Goal: Obtain resource: Download file/media

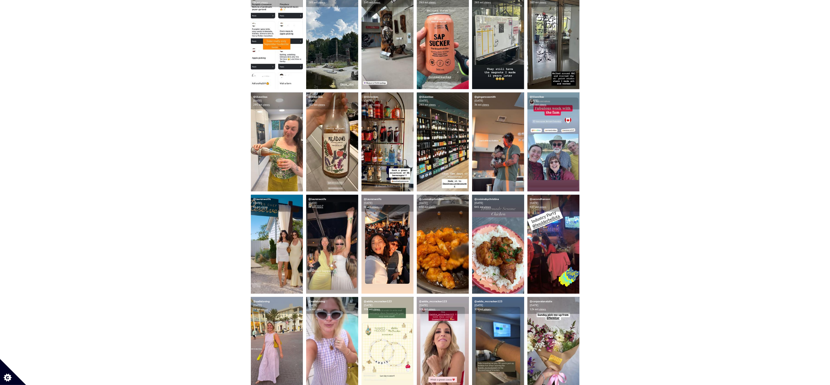
scroll to position [544, 0]
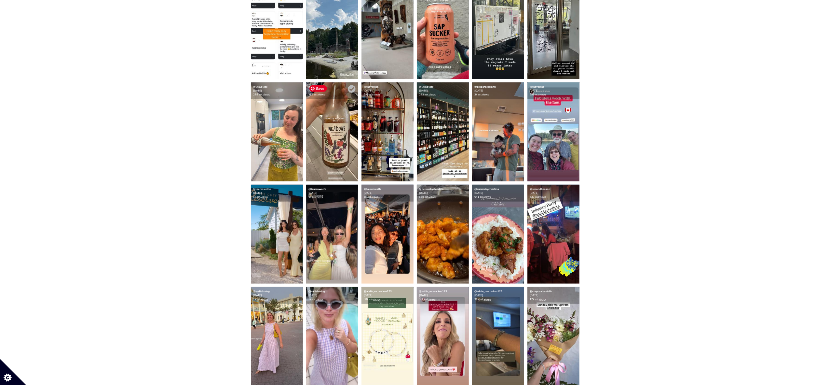
click at [328, 154] on img at bounding box center [332, 131] width 52 height 99
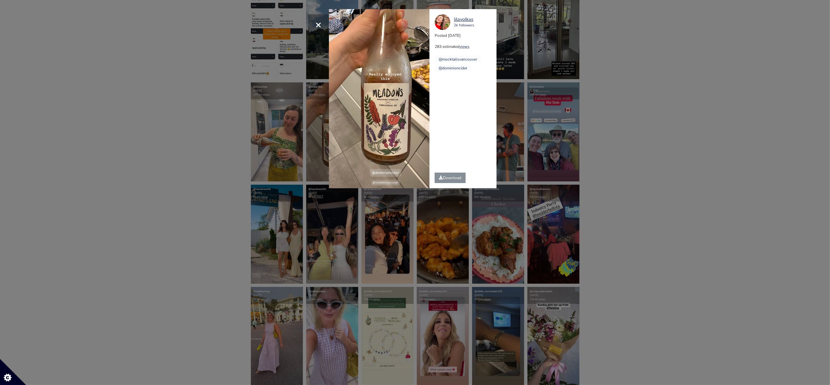
click at [172, 129] on div "× lilavolkas 2k followers Posted [DATE] 283 estimated views @mocktailsvancouver…" at bounding box center [415, 192] width 830 height 385
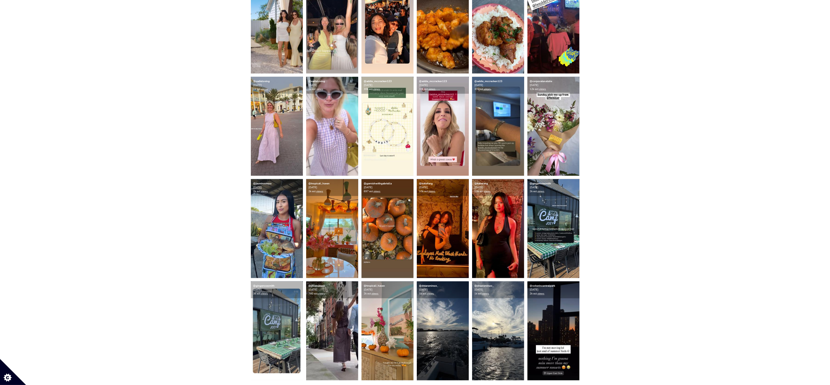
scroll to position [757, 0]
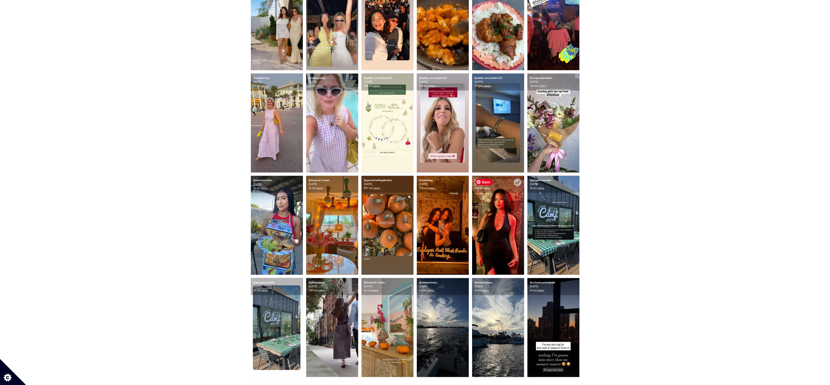
click at [500, 245] on img at bounding box center [498, 225] width 52 height 99
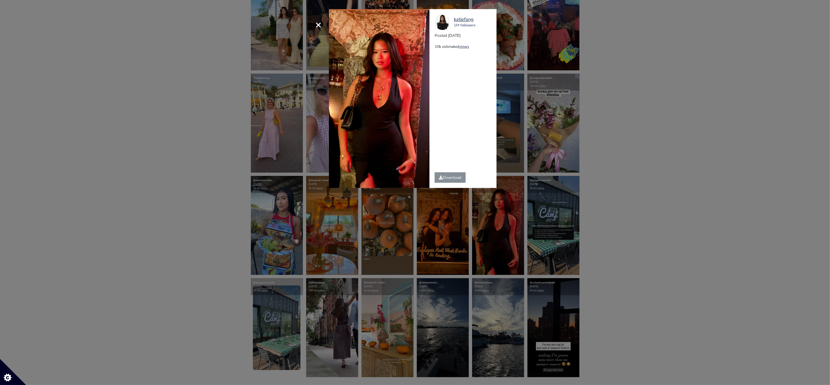
click at [664, 272] on div "× katiefang 1M followers Posted 2025-09-02 10k estimated views" at bounding box center [415, 192] width 830 height 385
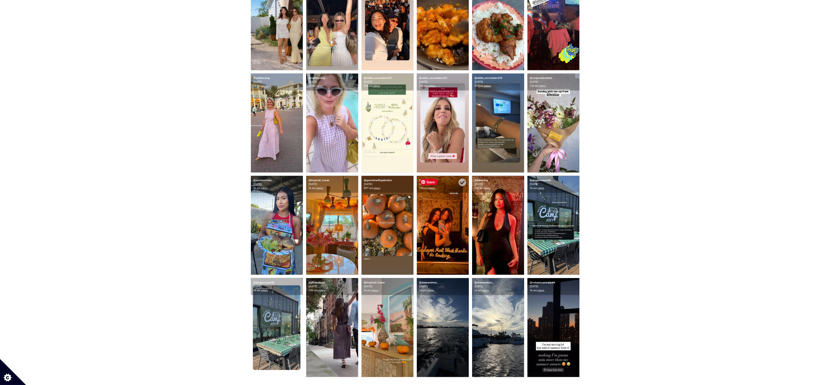
click at [421, 229] on img at bounding box center [443, 225] width 52 height 99
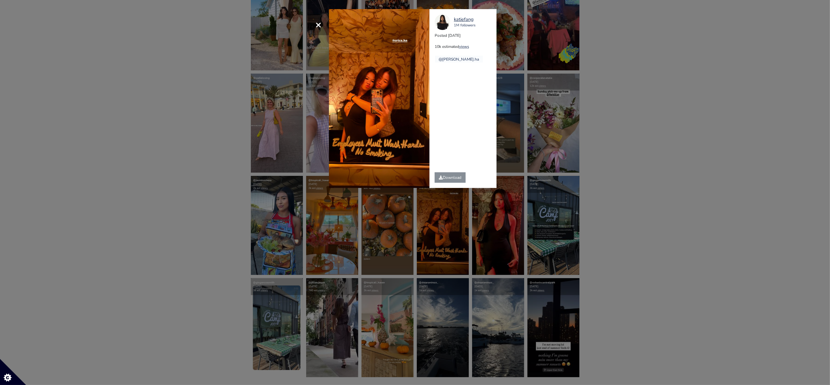
drag, startPoint x: 183, startPoint y: 181, endPoint x: 166, endPoint y: 172, distance: 18.9
click at [166, 172] on div "× katiefang 1M followers Posted 2025-09-02 10k estimated views @erica.ha" at bounding box center [415, 192] width 830 height 385
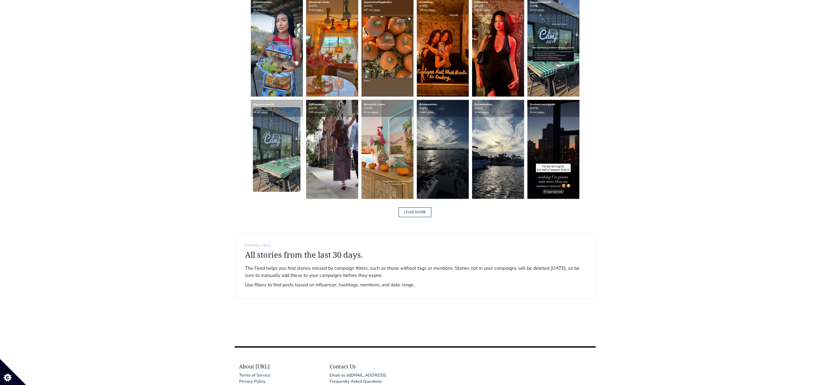
scroll to position [944, 0]
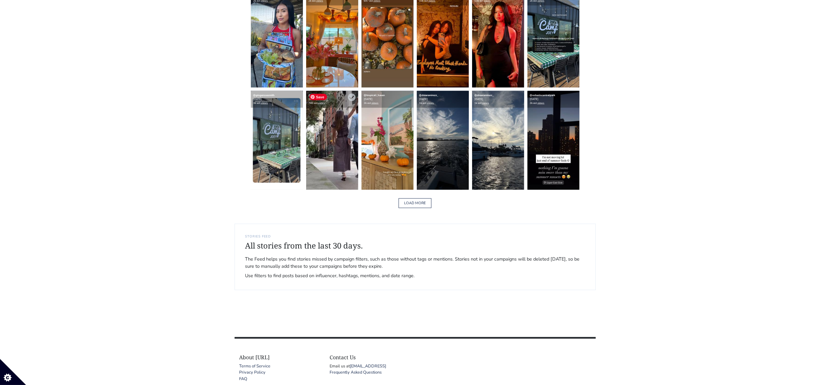
click at [338, 168] on img at bounding box center [332, 140] width 52 height 99
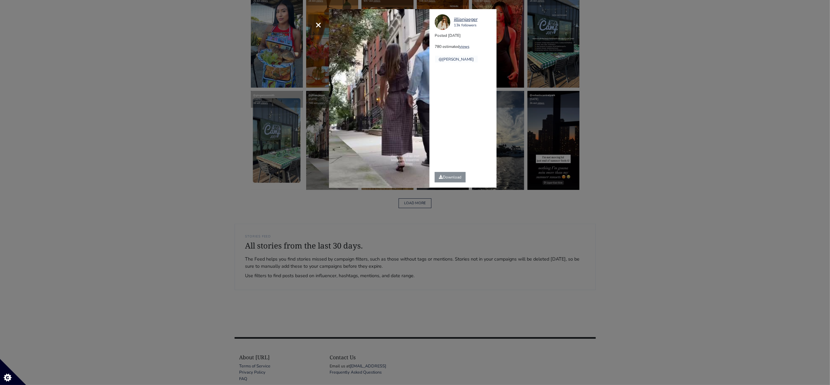
click at [130, 88] on div "× Your browser does not support HTML5 video. jillianjaeger 13k followers Posted…" at bounding box center [415, 192] width 830 height 385
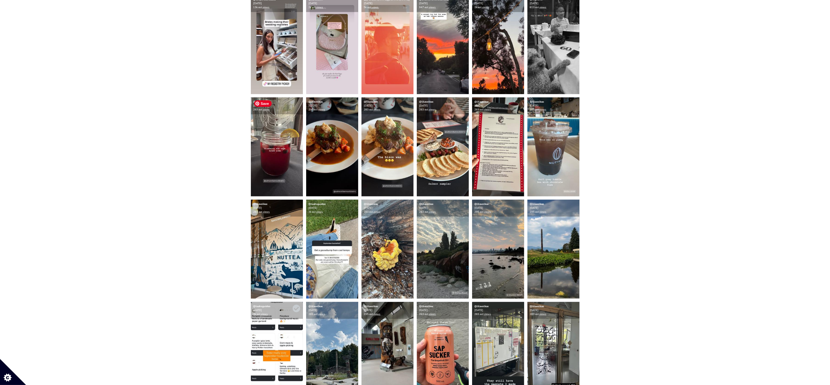
scroll to position [0, 0]
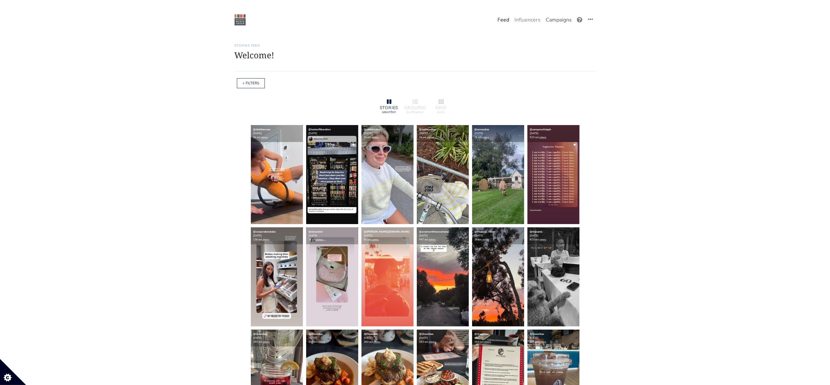
click at [547, 24] on link "Campaigns" at bounding box center [558, 19] width 31 height 13
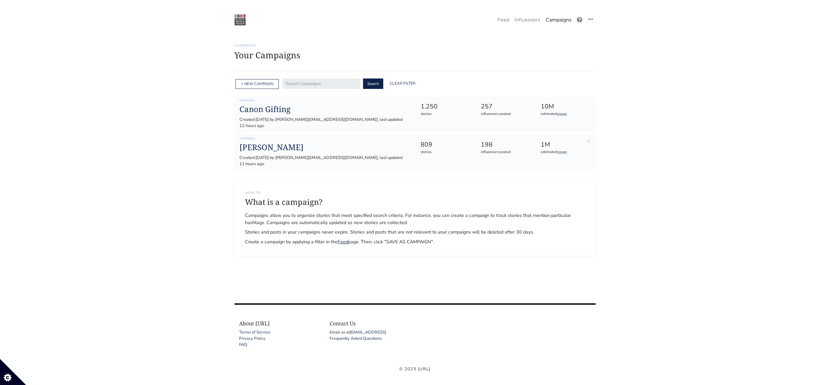
click at [259, 137] on div "Campaign Louis Jadot Created 2025-02-12 by maryellen@intuitionmediagroup.com, l…" at bounding box center [325, 152] width 180 height 30
click at [256, 112] on h1 "Canon Gifting" at bounding box center [325, 108] width 170 height 9
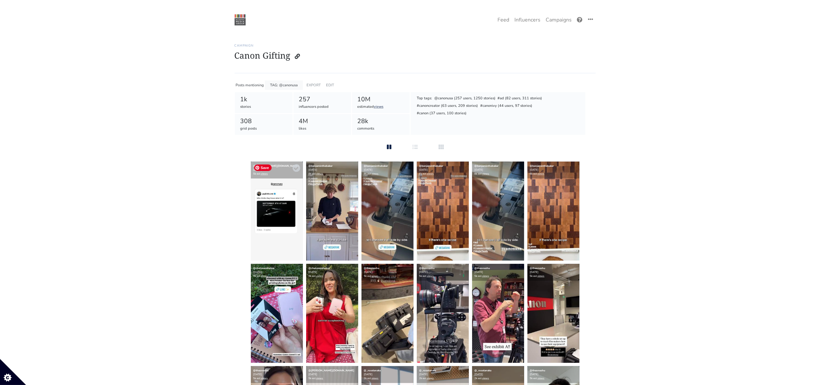
click at [275, 230] on img at bounding box center [277, 210] width 52 height 99
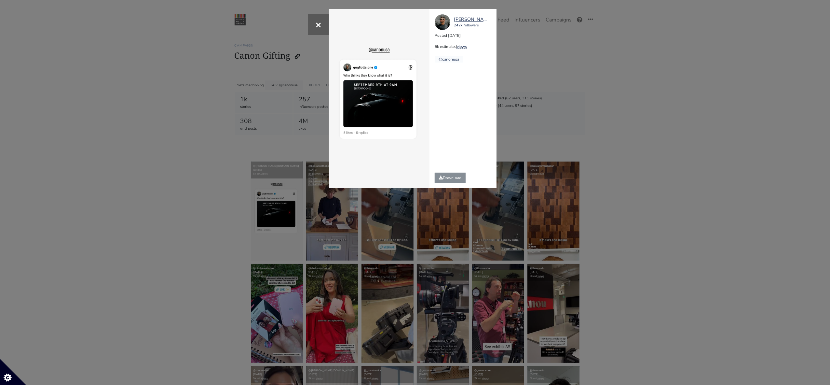
drag, startPoint x: 597, startPoint y: 125, endPoint x: 593, endPoint y: 126, distance: 4.0
click at [597, 125] on div "× gugliotta.one 242k followers Posted 2025-09-01 5k estimated views @canonusa" at bounding box center [415, 192] width 830 height 385
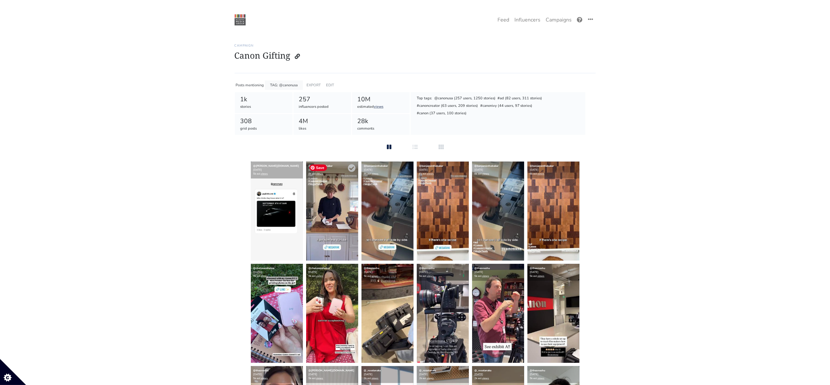
click at [323, 227] on img at bounding box center [332, 210] width 52 height 99
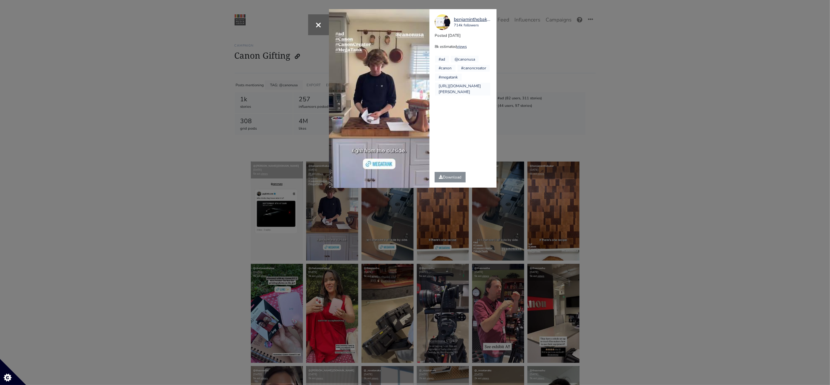
drag, startPoint x: 545, startPoint y: 115, endPoint x: 385, endPoint y: 152, distance: 163.7
click at [542, 115] on div "× Your browser does not support HTML5 video. benjaminthebaker 714k followers Po…" at bounding box center [415, 192] width 830 height 385
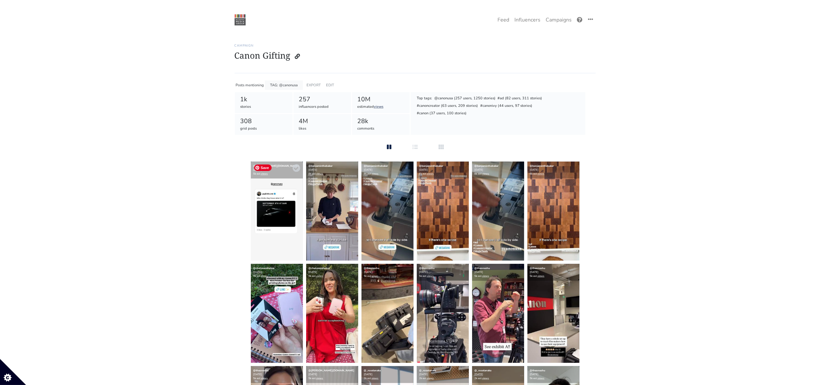
click at [286, 213] on img at bounding box center [277, 210] width 52 height 99
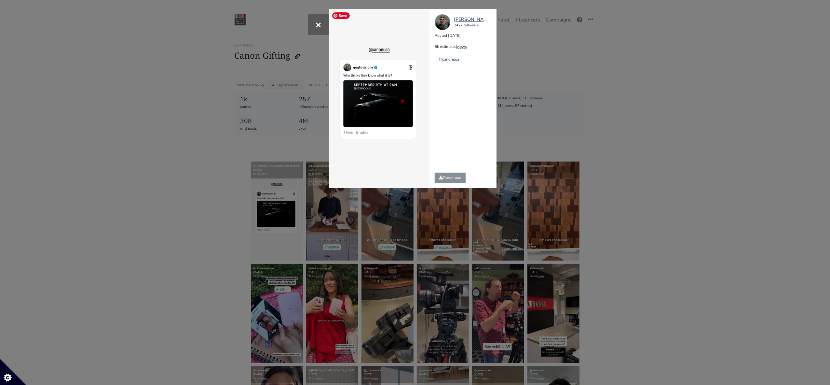
click at [393, 98] on img at bounding box center [379, 98] width 101 height 179
drag, startPoint x: 582, startPoint y: 61, endPoint x: 539, endPoint y: 26, distance: 55.7
click at [572, 57] on div "× gugliotta.one 242k followers Posted 2025-09-01 5k estimated views @canonusa" at bounding box center [415, 192] width 830 height 385
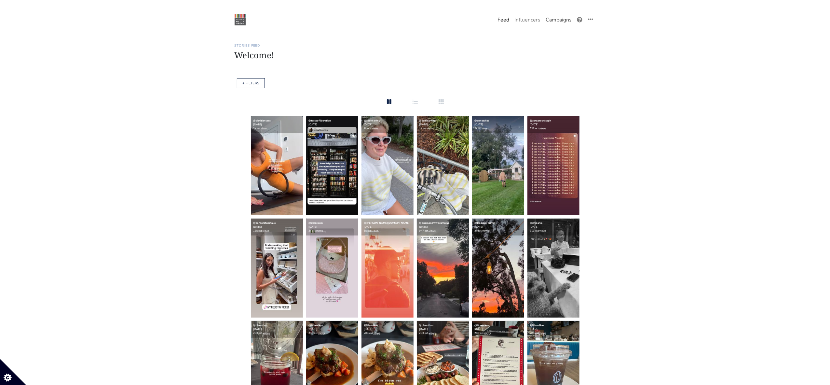
click at [561, 21] on link "Campaigns" at bounding box center [558, 19] width 31 height 13
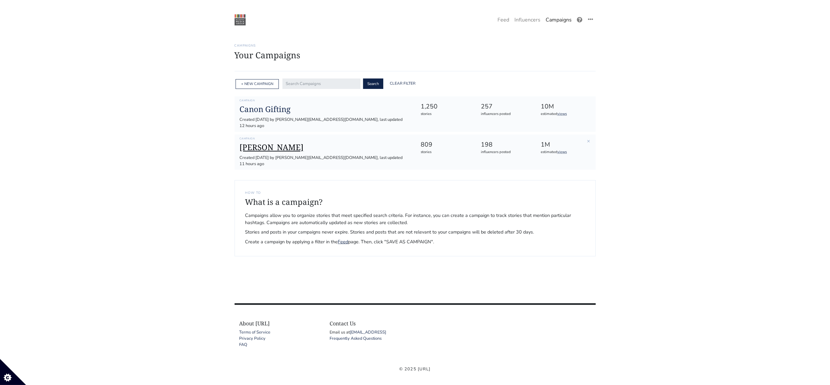
click at [281, 142] on h1 "[PERSON_NAME]" at bounding box center [325, 146] width 170 height 9
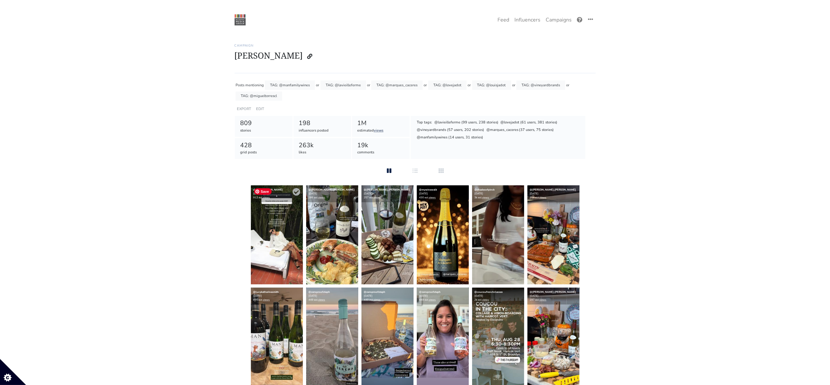
click at [259, 224] on img at bounding box center [277, 234] width 52 height 99
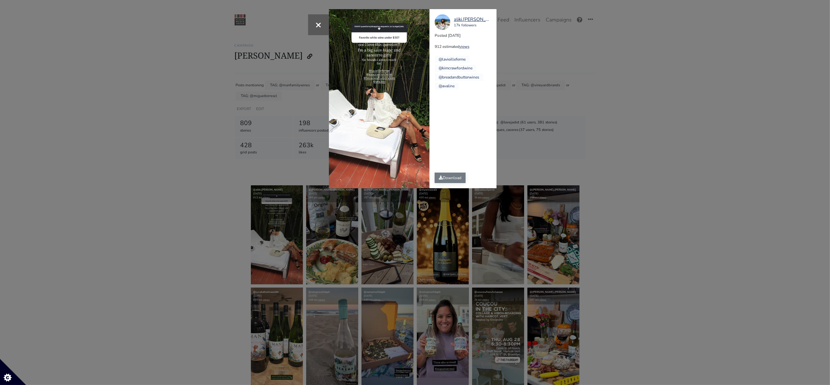
click at [442, 178] on icon at bounding box center [441, 177] width 4 height 4
drag, startPoint x: 582, startPoint y: 146, endPoint x: 446, endPoint y: 169, distance: 138.0
click at [582, 146] on div "× aliki.[PERSON_NAME] 17k followers Posted [DATE] 912 estimated views @lavieill…" at bounding box center [415, 192] width 830 height 385
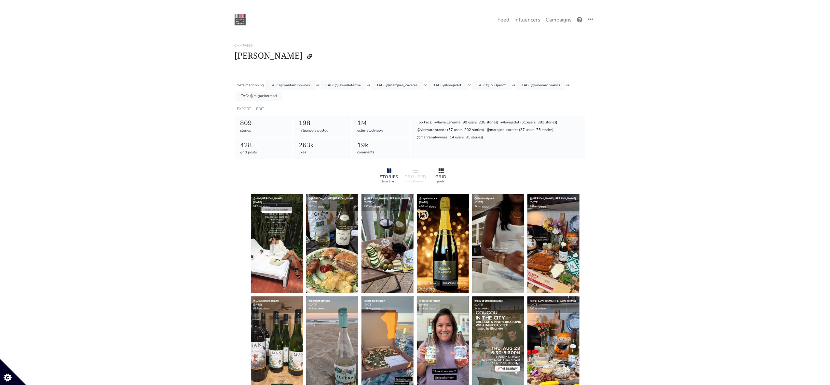
click at [442, 170] on icon at bounding box center [441, 170] width 5 height 5
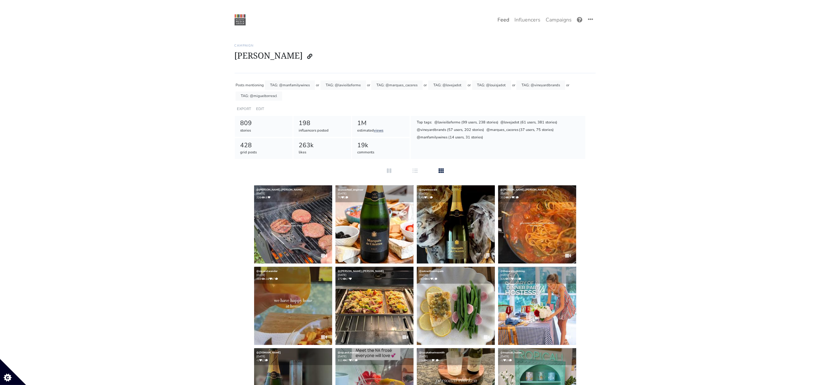
click at [501, 20] on link "Feed" at bounding box center [503, 19] width 17 height 13
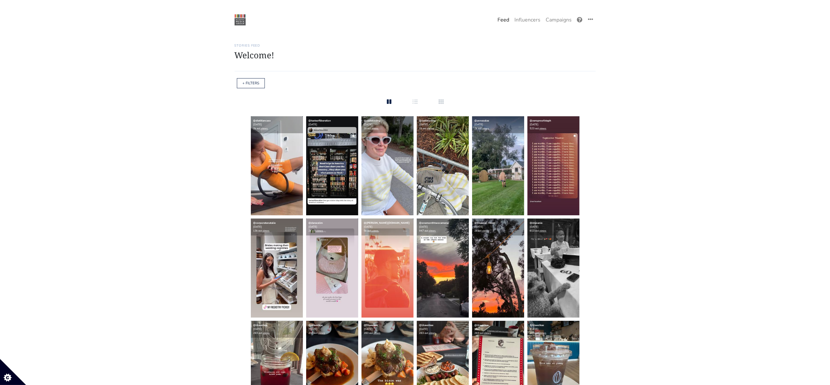
click at [251, 87] on div "+ FILTERS" at bounding box center [251, 83] width 28 height 10
click at [249, 83] on link "+ FILTERS" at bounding box center [250, 83] width 17 height 5
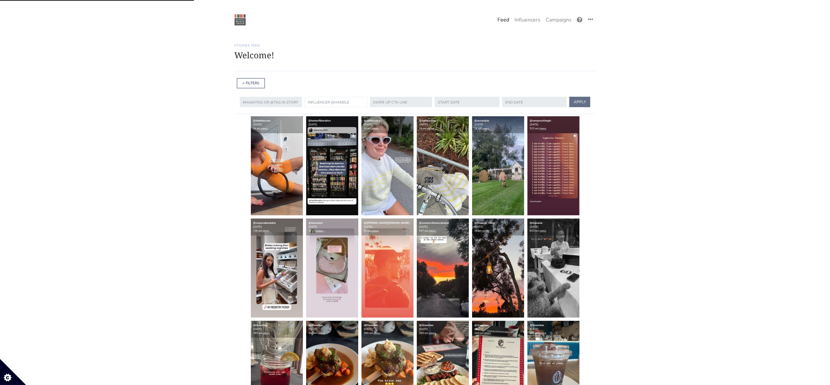
click at [322, 100] on input "text" at bounding box center [336, 102] width 63 height 10
click at [339, 114] on li "@garnishwithgabriella" at bounding box center [335, 115] width 54 height 8
type input "garnishwithgabriella"
click at [575, 104] on button "APPLY" at bounding box center [579, 102] width 21 height 10
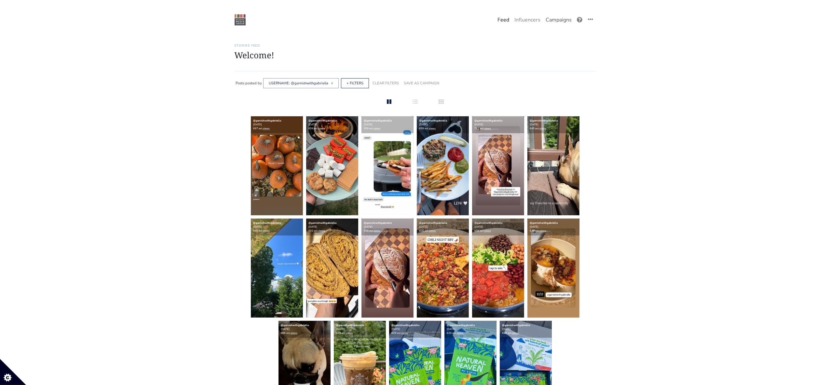
click at [563, 17] on link "Campaigns" at bounding box center [558, 19] width 31 height 13
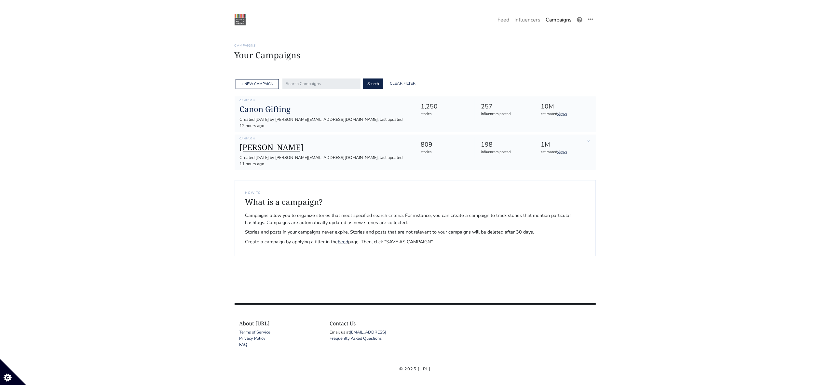
click at [259, 142] on h1 "[PERSON_NAME]" at bounding box center [325, 146] width 170 height 9
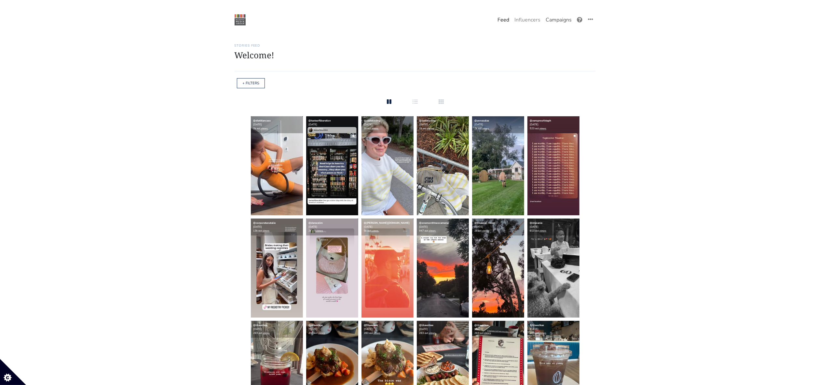
click at [556, 21] on link "Campaigns" at bounding box center [558, 19] width 31 height 13
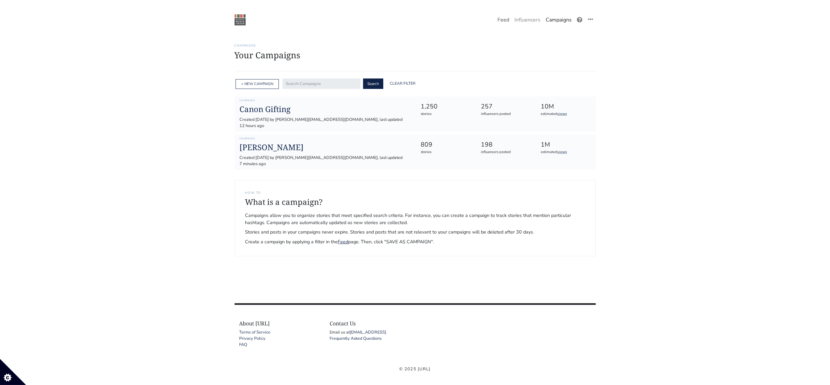
click at [511, 22] on link "Feed" at bounding box center [503, 19] width 17 height 13
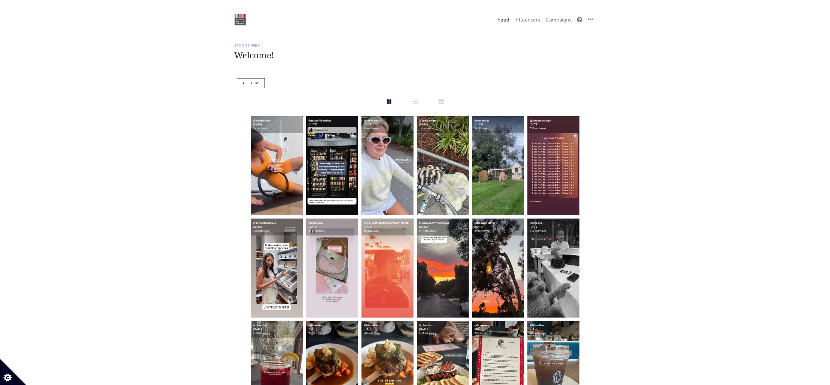
click at [256, 81] on link "+ FILTERS" at bounding box center [250, 83] width 17 height 5
click at [318, 107] on form "APPLY" at bounding box center [415, 101] width 351 height 13
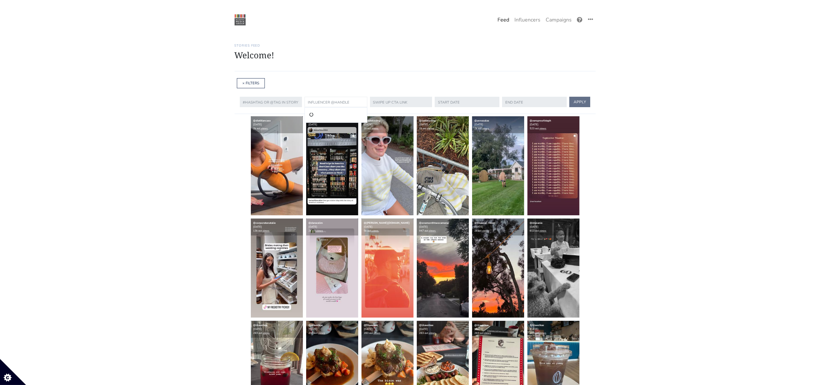
click at [319, 99] on input "text" at bounding box center [336, 102] width 63 height 10
drag, startPoint x: 324, startPoint y: 133, endPoint x: 423, endPoint y: 133, distance: 98.6
click at [324, 133] on li "@wine.notebook" at bounding box center [335, 131] width 54 height 8
type input "wine.notebook"
click at [572, 102] on button "APPLY" at bounding box center [579, 102] width 21 height 10
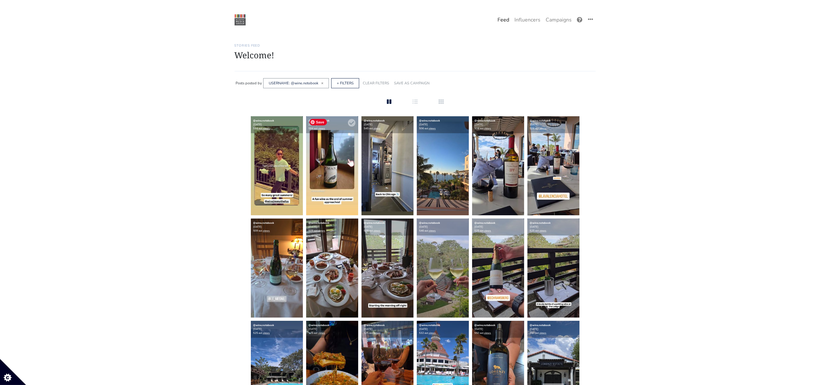
click at [334, 188] on img at bounding box center [332, 165] width 52 height 99
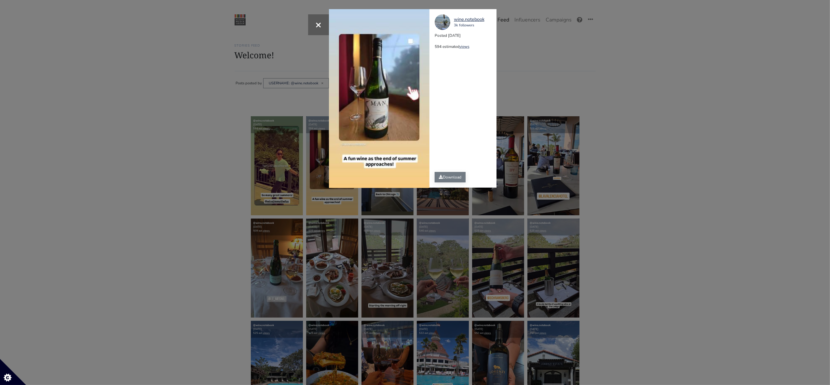
click at [455, 179] on link "Download" at bounding box center [450, 177] width 31 height 10
click at [171, 273] on div "× Your browser does not support HTML5 video. wine.notebook 3k followers Posted …" at bounding box center [415, 192] width 830 height 385
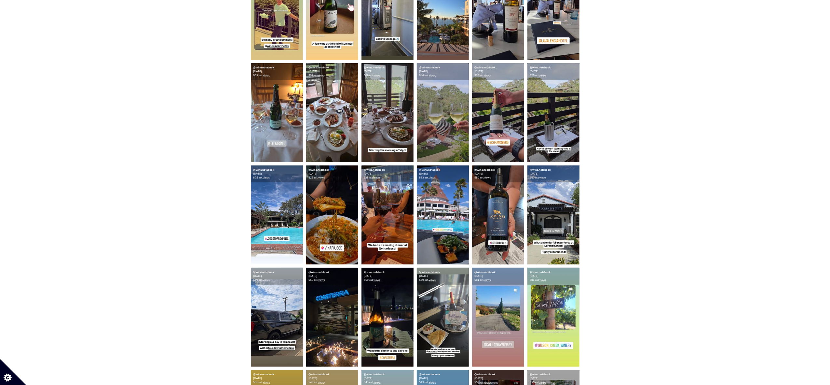
scroll to position [145, 0]
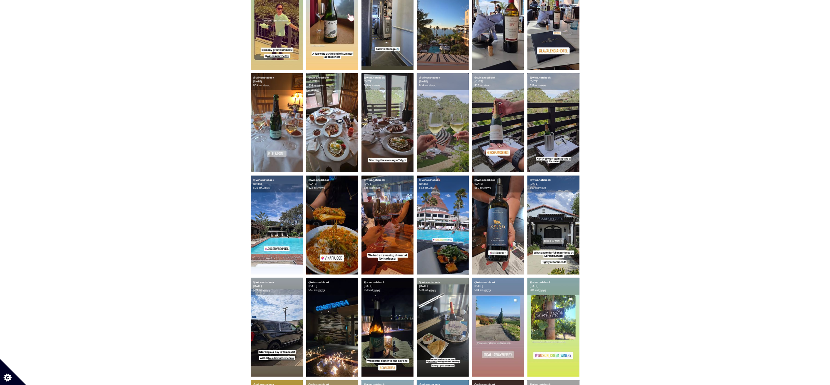
click at [268, 23] on img at bounding box center [277, 20] width 52 height 99
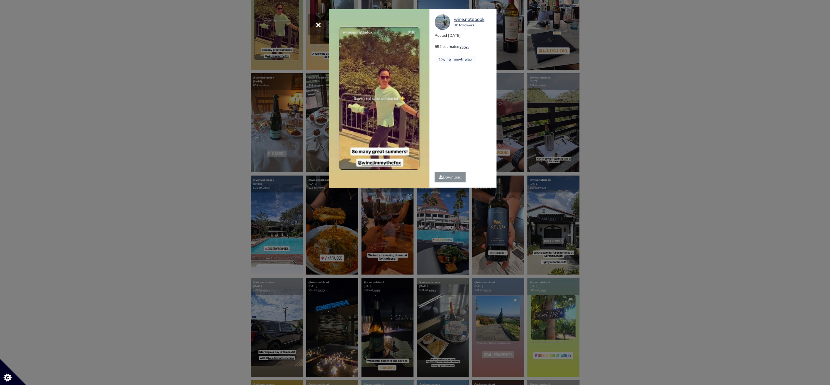
drag, startPoint x: 221, startPoint y: 97, endPoint x: 190, endPoint y: 96, distance: 30.6
click at [221, 97] on div "× Your browser does not support HTML5 video. wine.notebook 3k followers Posted …" at bounding box center [415, 192] width 830 height 385
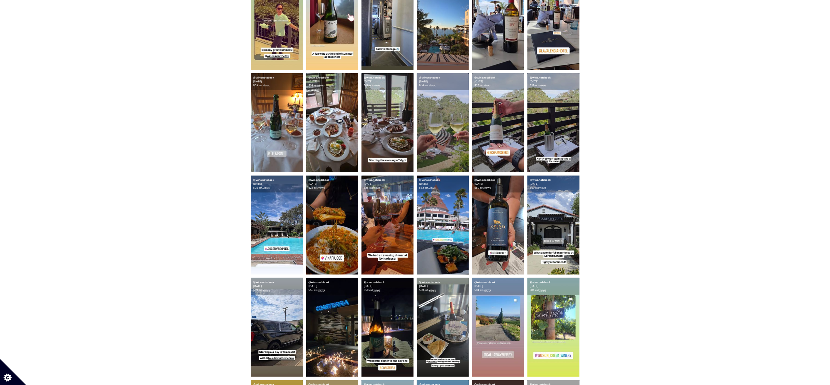
scroll to position [0, 0]
